Goal: Navigation & Orientation: Find specific page/section

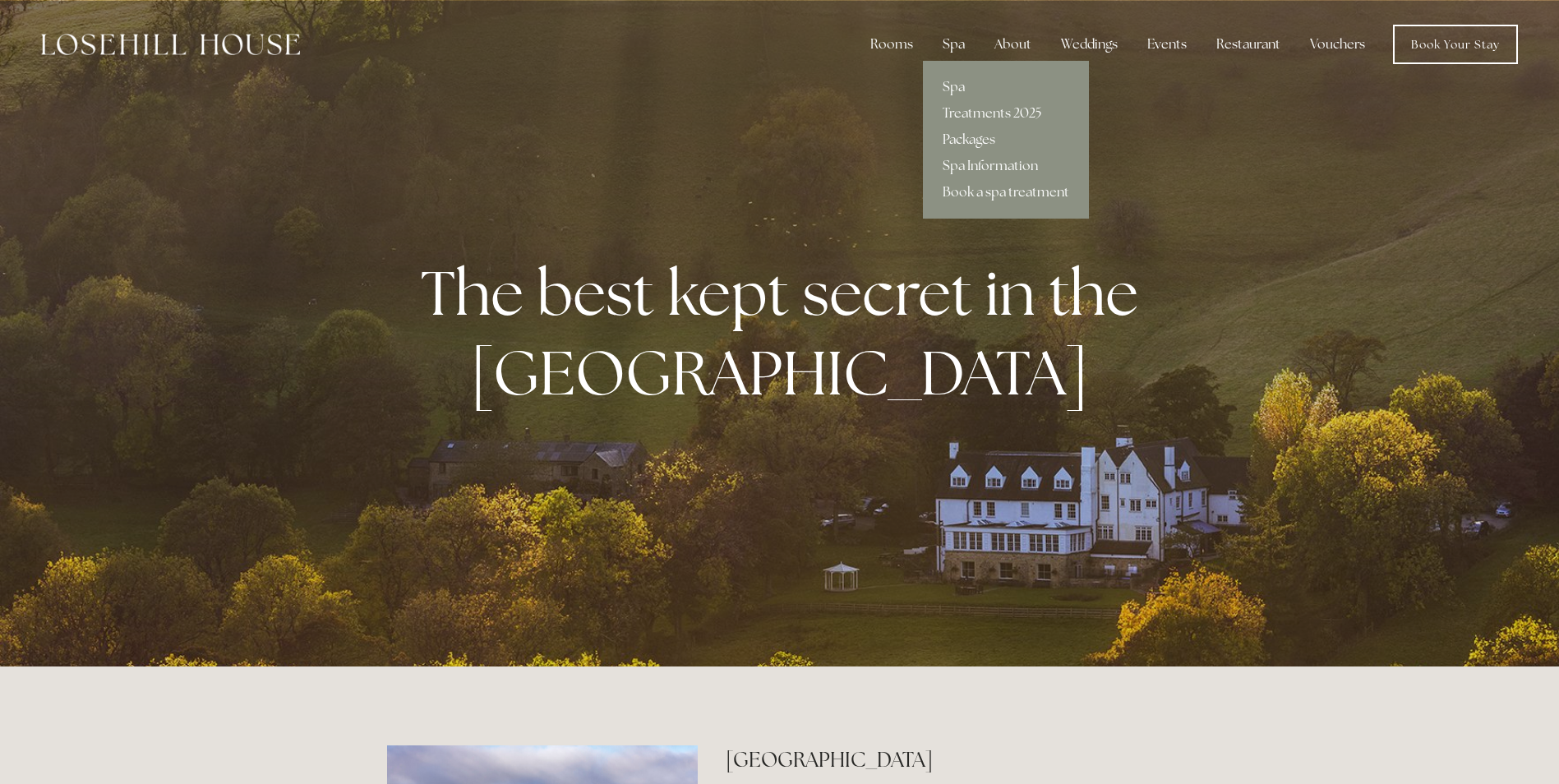
click at [982, 140] on link "Packages" at bounding box center [1005, 140] width 166 height 26
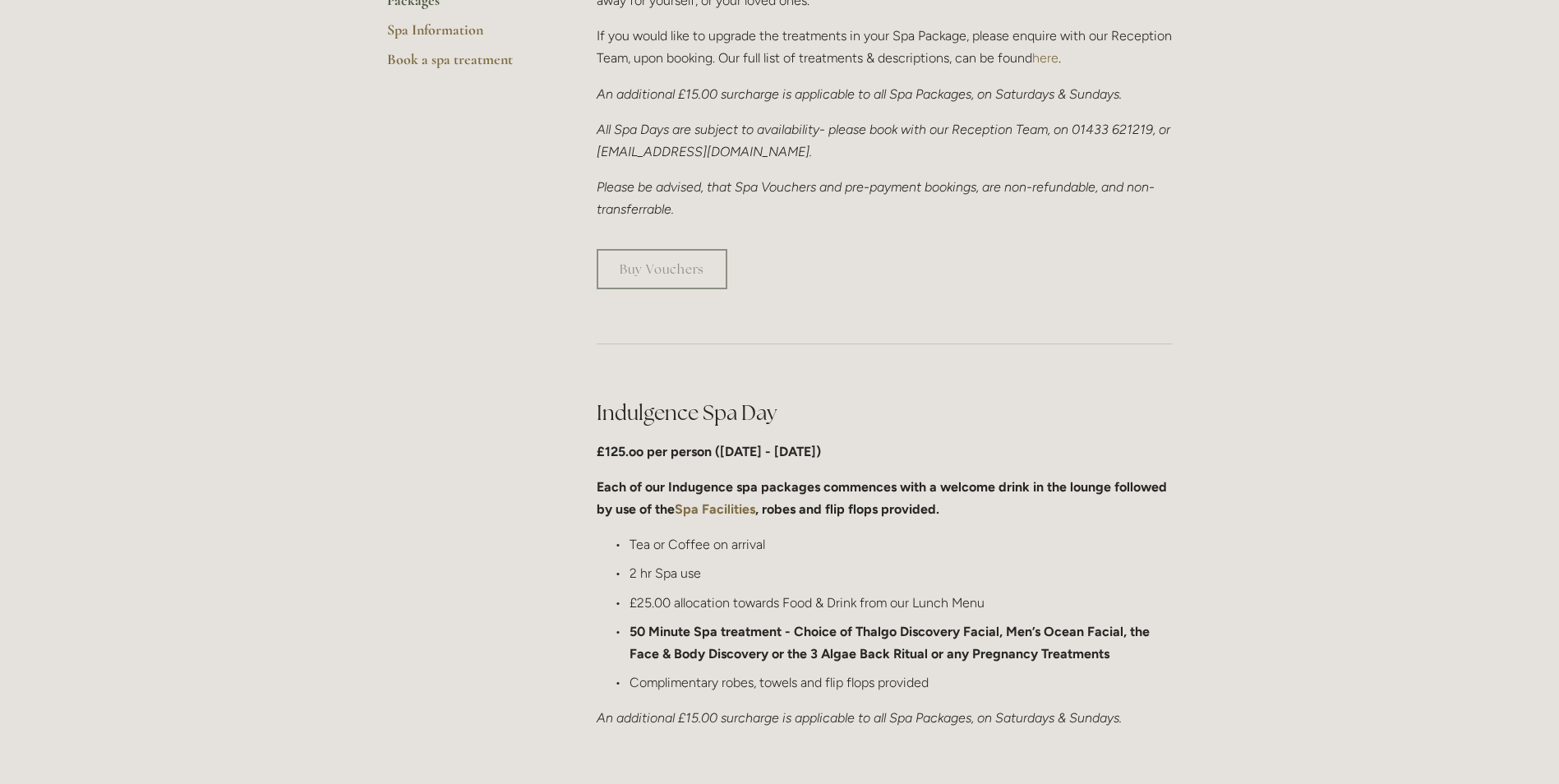
scroll to position [165, 0]
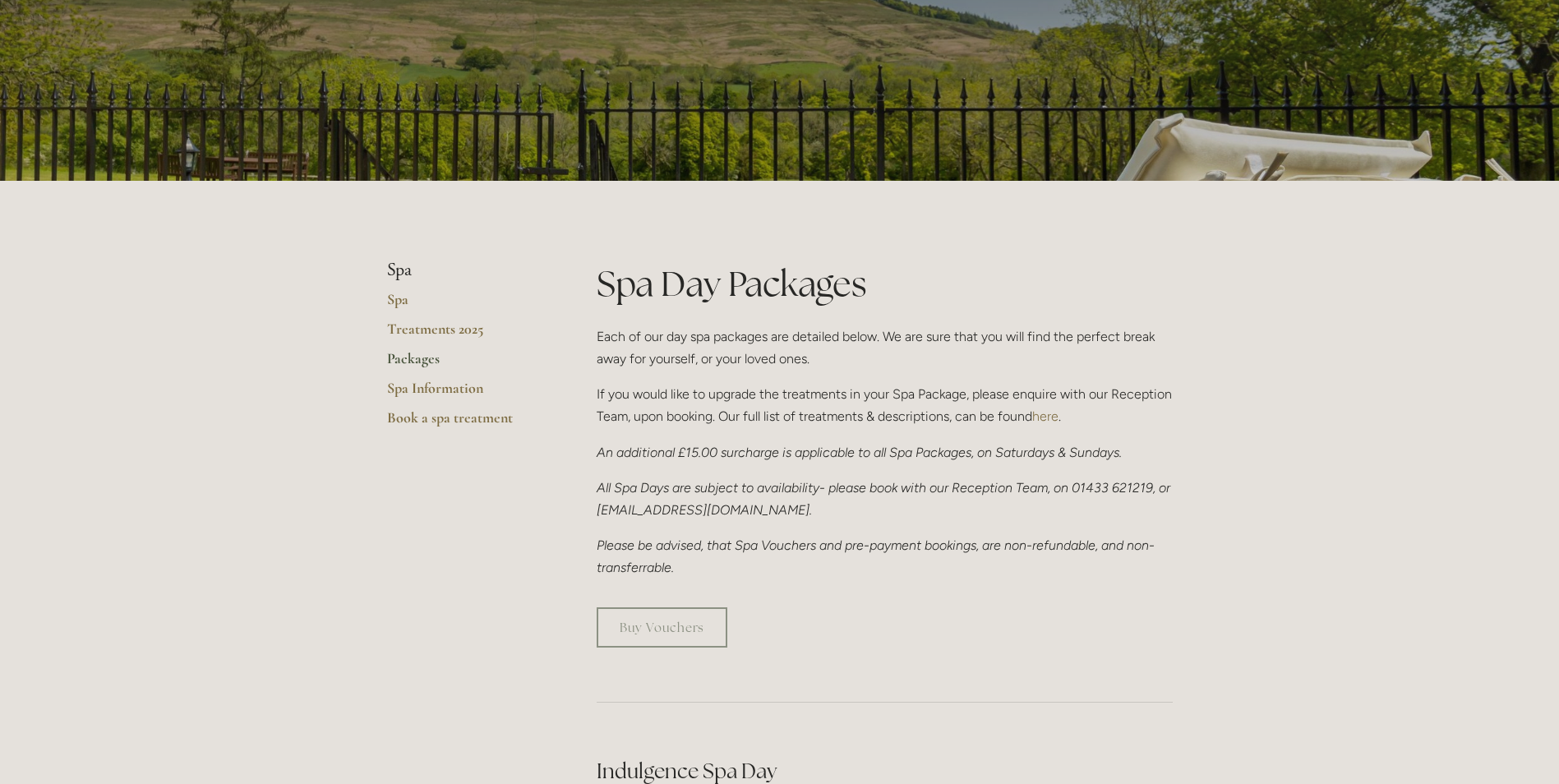
click at [412, 352] on link "Packages" at bounding box center [466, 364] width 157 height 30
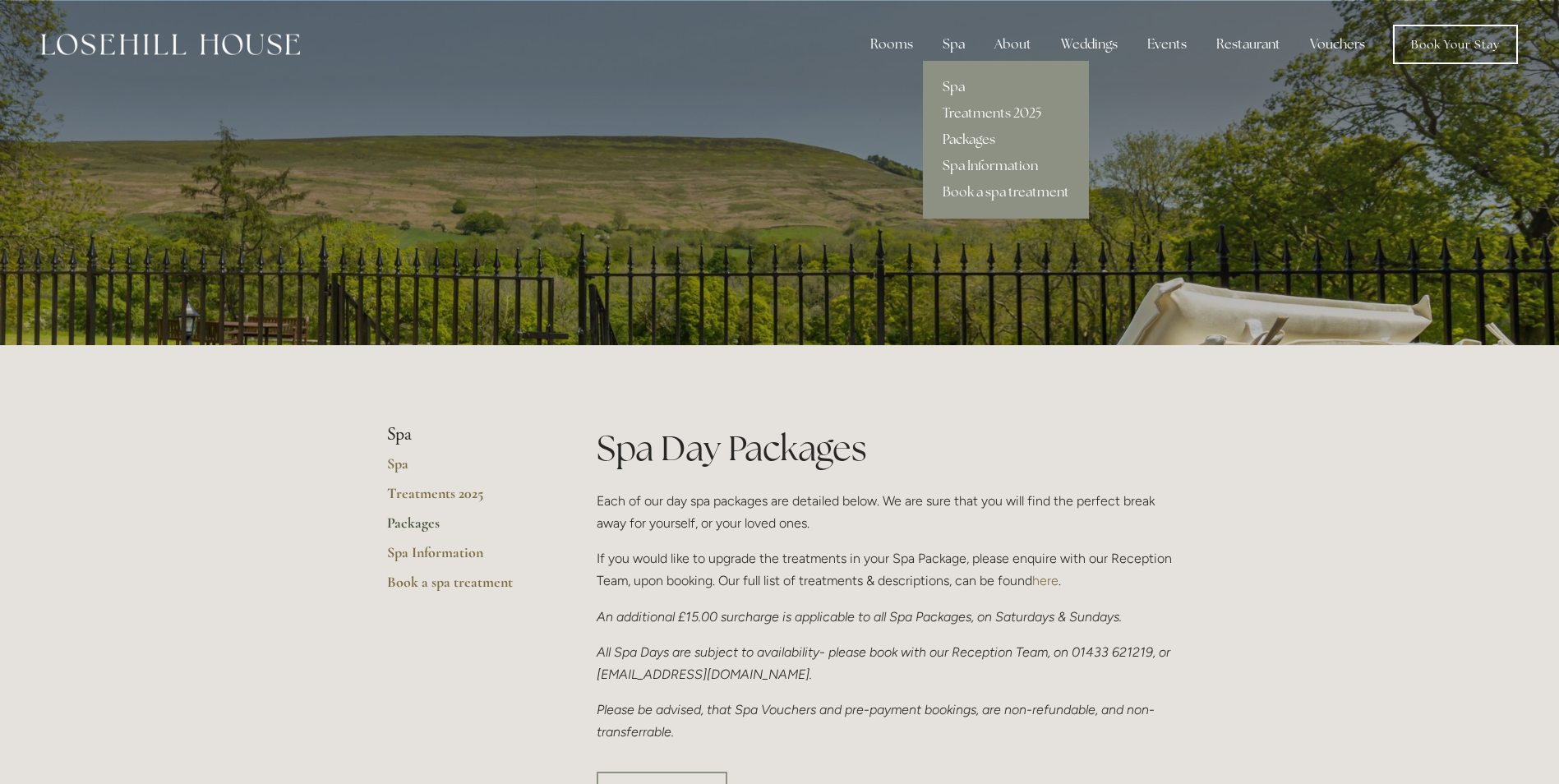
click at [959, 83] on link "Spa" at bounding box center [1005, 87] width 166 height 26
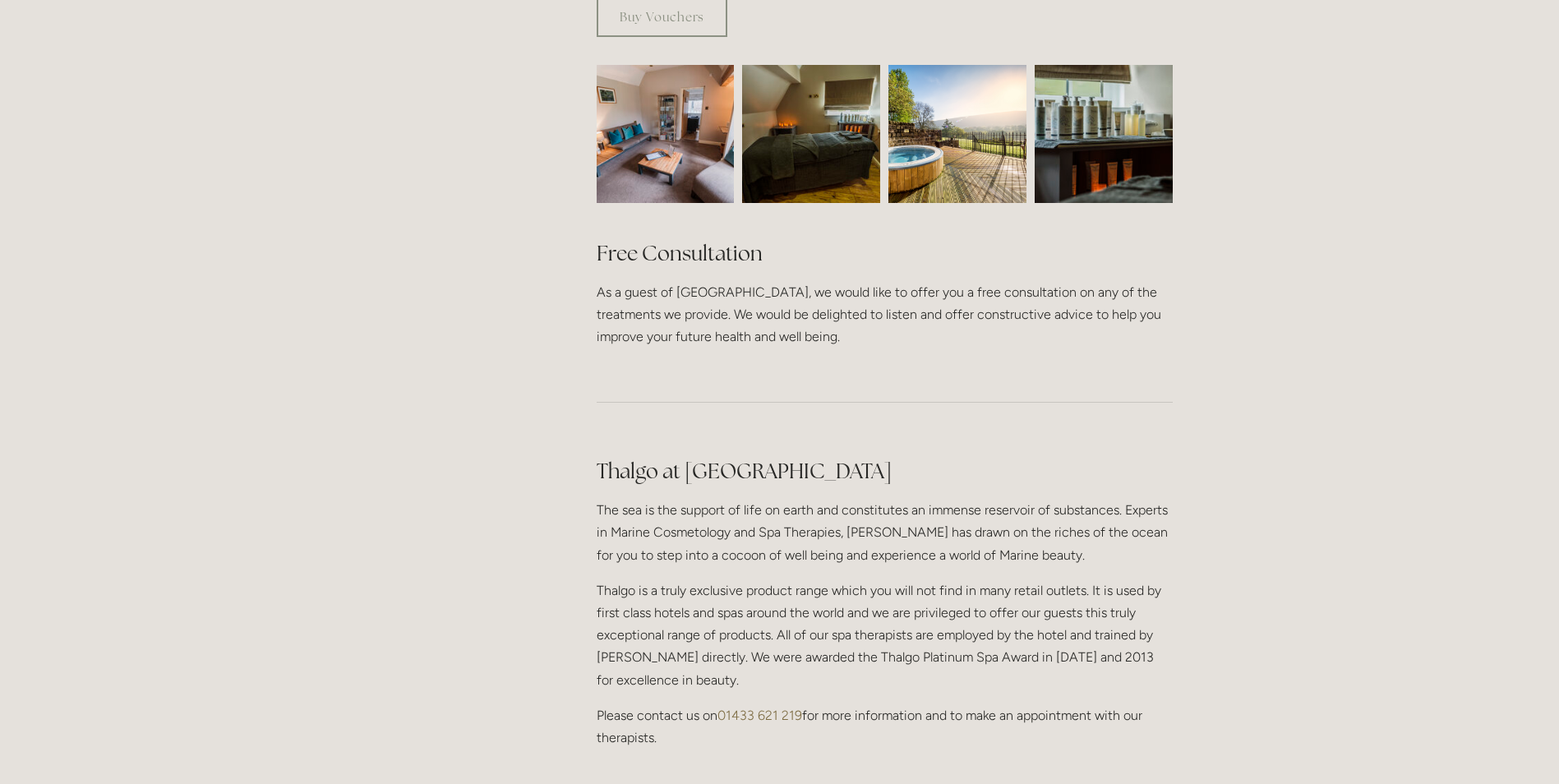
scroll to position [1150, 0]
